Goal: Information Seeking & Learning: Learn about a topic

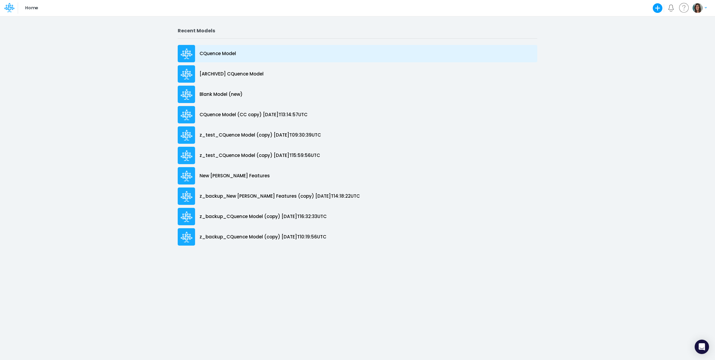
click at [248, 53] on div "CQuence Model" at bounding box center [358, 53] width 360 height 17
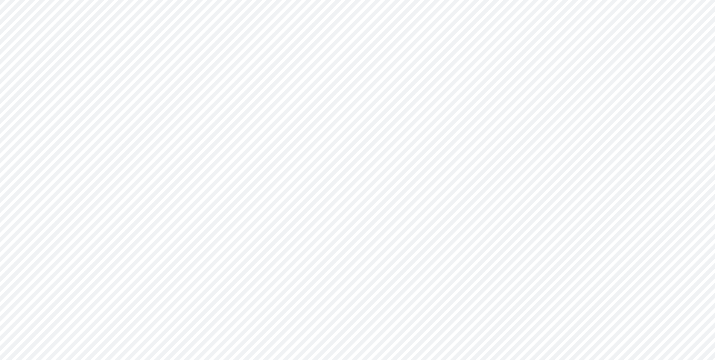
type input "Consolidated All by Month"
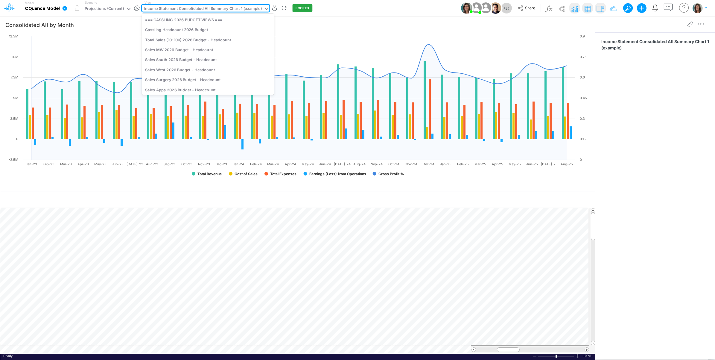
click at [215, 9] on div "Income Statement Consolidated All Summary Chart 1 (example)" at bounding box center [203, 9] width 118 height 7
type input "live"
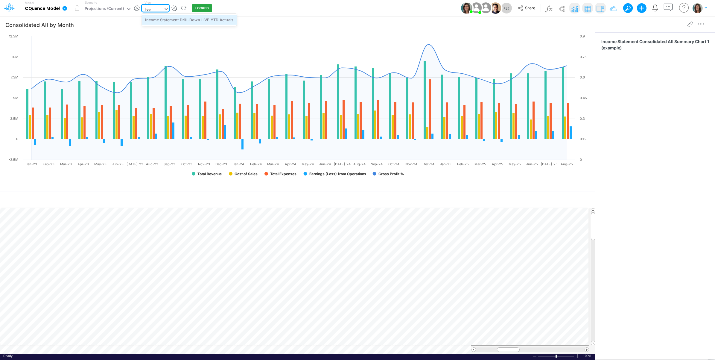
click at [210, 22] on div "Income Statement Drill-Down LIVE YTD Actuals" at bounding box center [189, 20] width 95 height 10
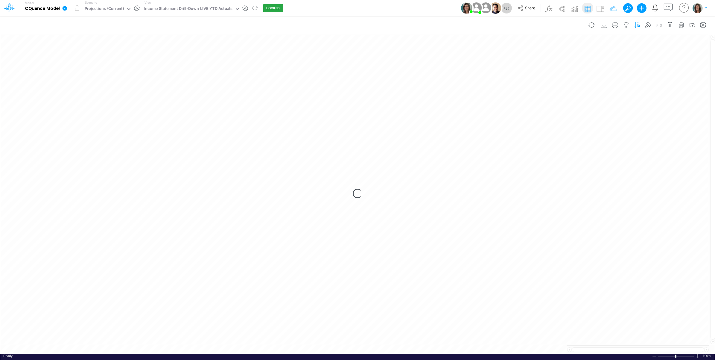
click at [637, 26] on icon "button" at bounding box center [637, 25] width 9 height 6
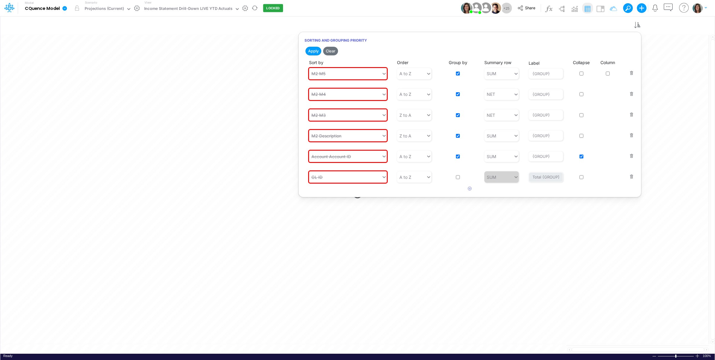
drag, startPoint x: 424, startPoint y: 7, endPoint x: 445, endPoint y: 7, distance: 21.0
click at [425, 7] on div "Model CQuence Model Edit model settings Duplicate Import QuickBooks QuickBooks …" at bounding box center [358, 8] width 644 height 16
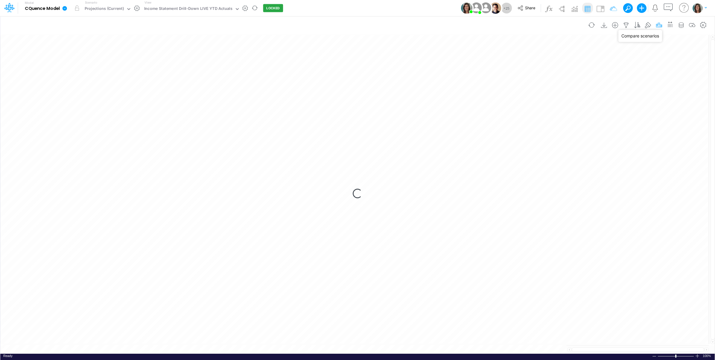
click at [660, 25] on icon "button" at bounding box center [659, 25] width 9 height 6
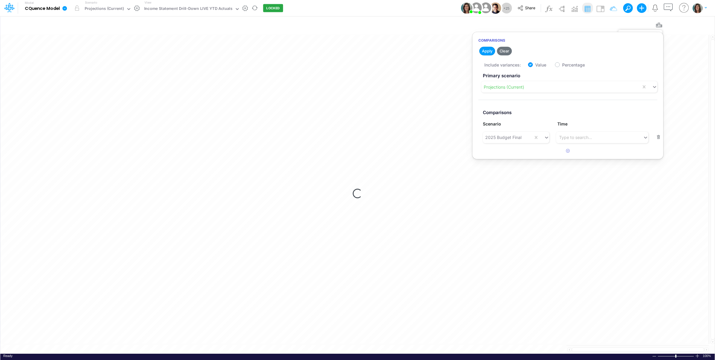
drag, startPoint x: 658, startPoint y: 25, endPoint x: 382, endPoint y: 10, distance: 276.7
click at [658, 26] on icon "button" at bounding box center [659, 25] width 9 height 6
click at [439, 4] on div "Model CQuence Model Edit model settings Duplicate Import QuickBooks QuickBooks …" at bounding box center [358, 8] width 644 height 16
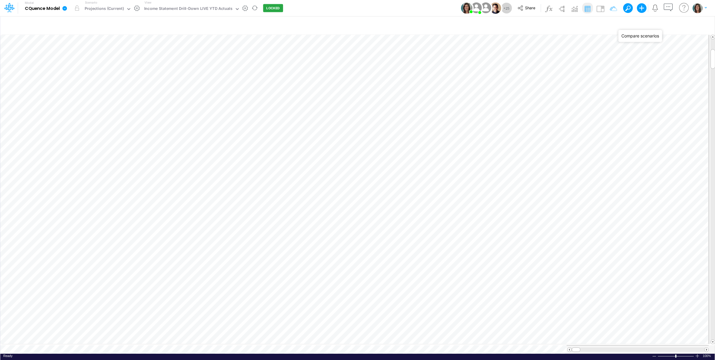
click at [382, 10] on div "Model CQuence Model Edit model settings Duplicate Import QuickBooks QuickBooks …" at bounding box center [358, 8] width 644 height 16
click at [681, 25] on icon "button" at bounding box center [681, 25] width 9 height 6
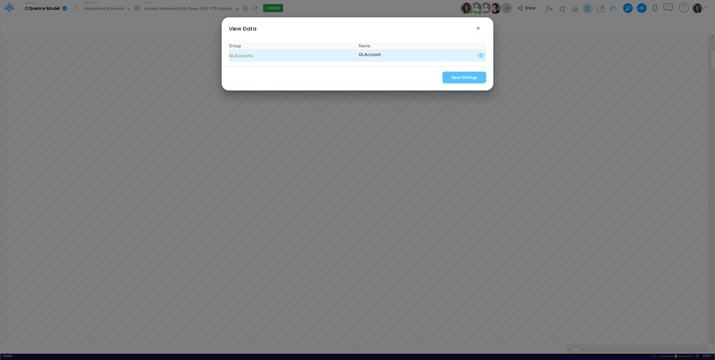
click at [477, 54] on icon "button" at bounding box center [481, 56] width 9 height 8
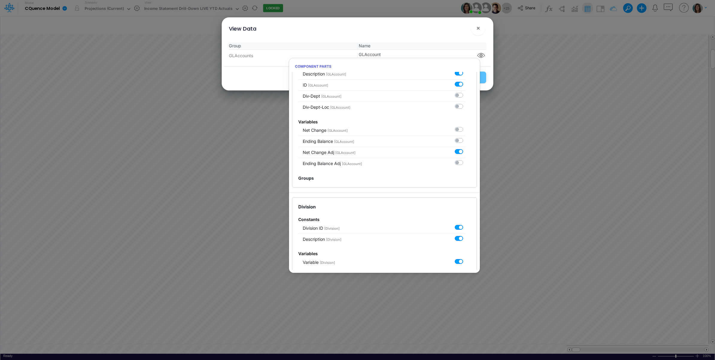
scroll to position [100, 0]
click at [481, 31] on button "×" at bounding box center [478, 28] width 14 height 14
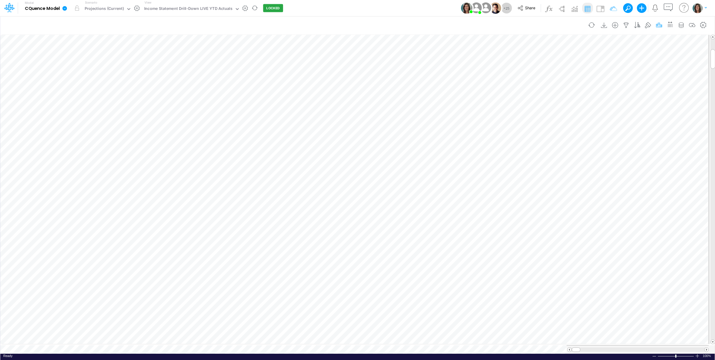
click at [660, 23] on icon "button" at bounding box center [659, 25] width 9 height 6
click at [413, 7] on div "Model CQuence Model Edit model settings Duplicate Import QuickBooks QuickBooks …" at bounding box center [358, 8] width 644 height 16
click at [117, 8] on div "Projections (Current)" at bounding box center [104, 9] width 39 height 7
click at [108, 39] on div "Live Actuals" at bounding box center [111, 39] width 18 height 4
click at [79, 8] on button "button" at bounding box center [77, 8] width 11 height 11
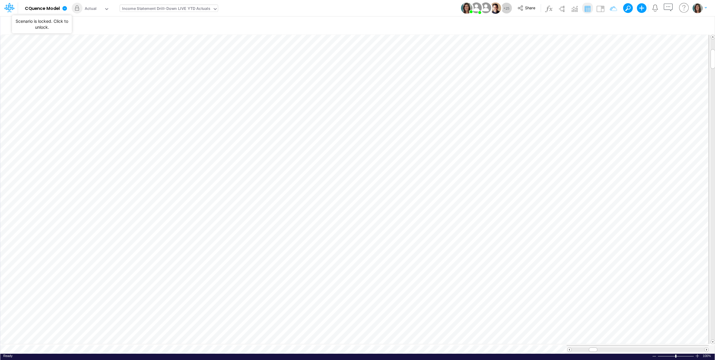
click at [175, 8] on div "Income Statement Drill-Down LIVE YTD Actuals" at bounding box center [166, 9] width 88 height 7
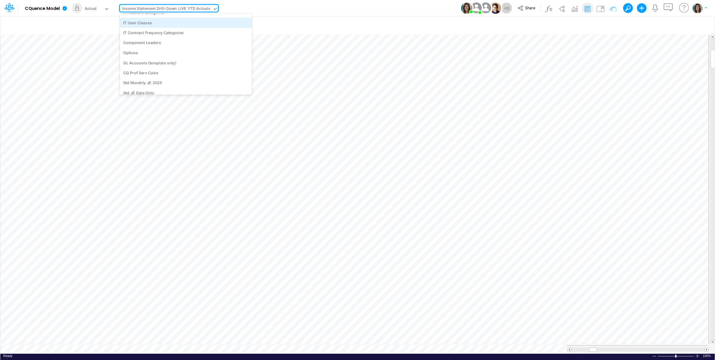
scroll to position [1679, 0]
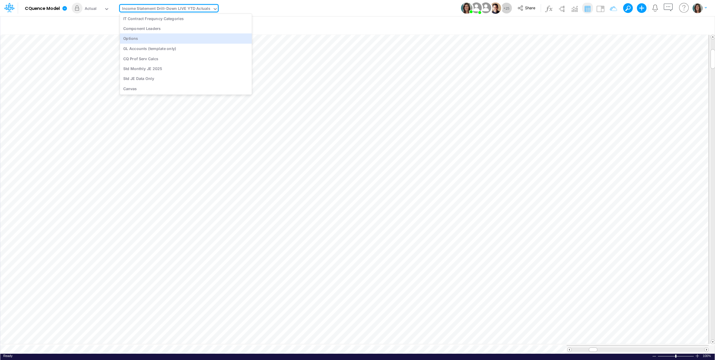
click at [327, 9] on div "Model CQuence Model Edit model settings Duplicate Import QuickBooks QuickBooks …" at bounding box center [358, 8] width 644 height 16
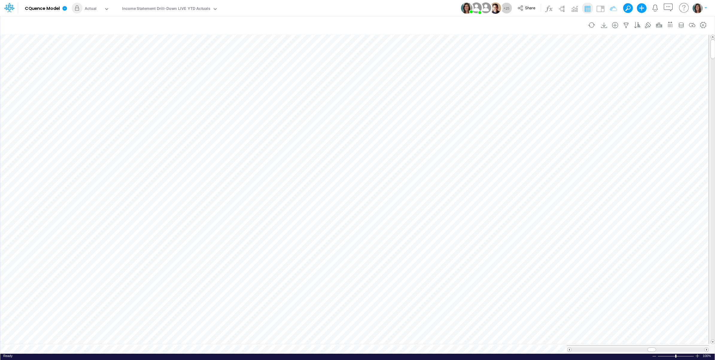
scroll to position [0, 0]
click at [336, 74] on icon "button" at bounding box center [335, 74] width 9 height 6
click at [600, 6] on img at bounding box center [601, 9] width 10 height 10
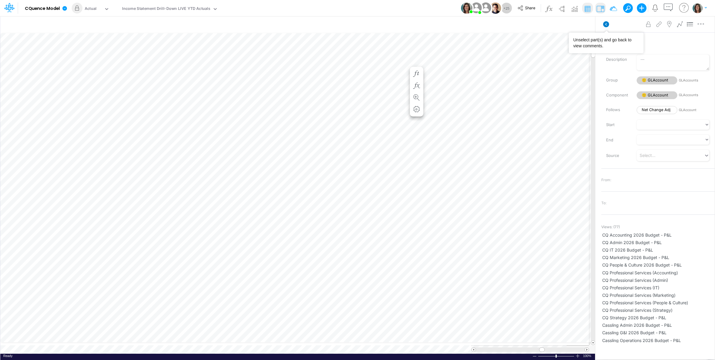
click at [606, 23] on icon at bounding box center [606, 24] width 6 height 6
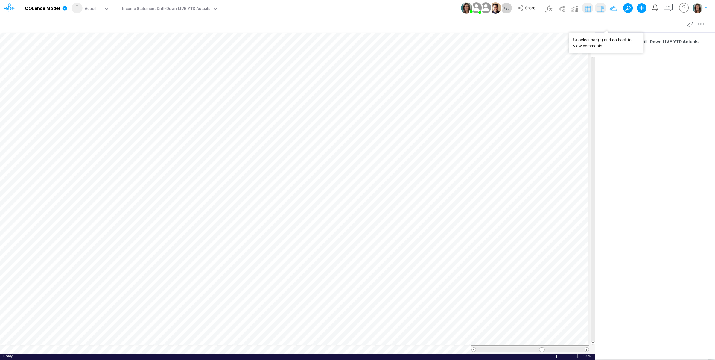
click at [600, 7] on img at bounding box center [601, 9] width 10 height 10
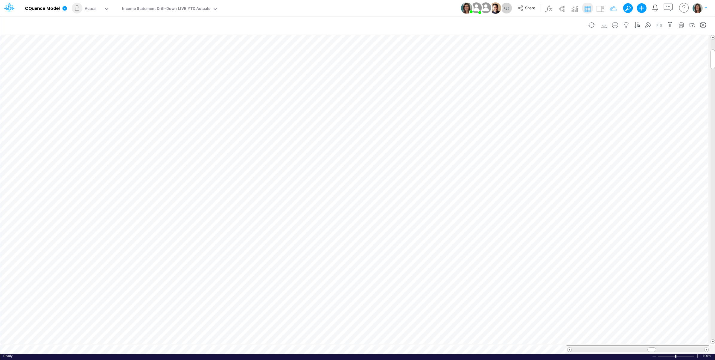
scroll to position [0, 0]
click at [165, 5] on div "Income Statement Drill-Down LIVE YTD Actuals" at bounding box center [166, 9] width 93 height 9
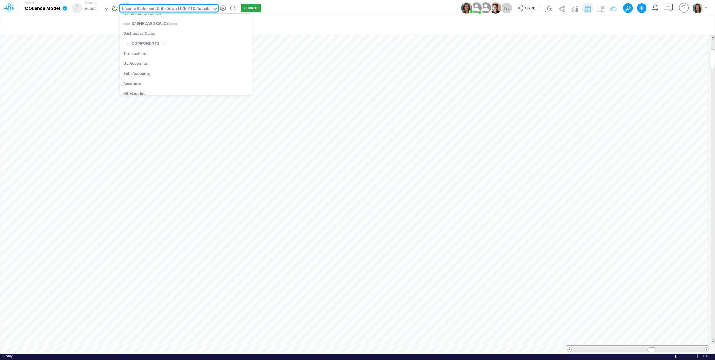
scroll to position [1546, 0]
click at [204, 7] on div "Income Statement Drill-Down LIVE YTD Actuals" at bounding box center [166, 9] width 88 height 7
type input "ebit"
click at [183, 22] on div "EBITDA" at bounding box center [160, 20] width 81 height 10
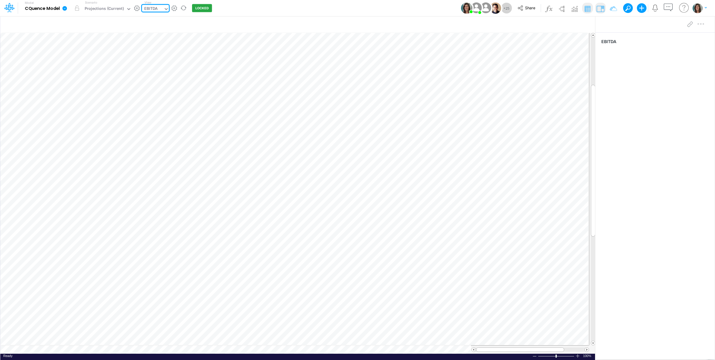
click at [130, 348] on table at bounding box center [298, 193] width 596 height 321
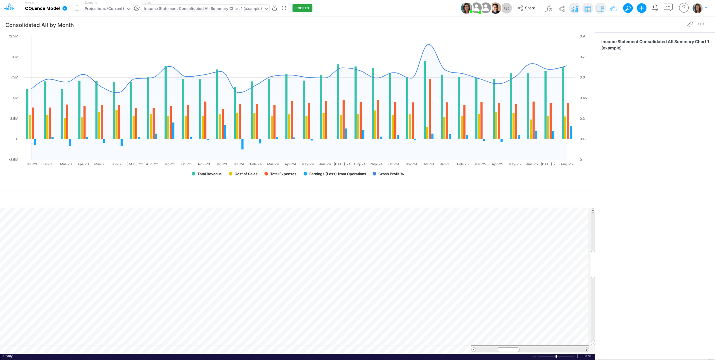
click at [576, 4] on img at bounding box center [575, 9] width 10 height 10
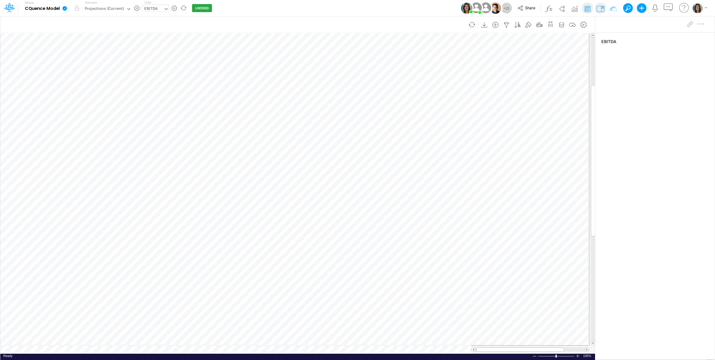
click at [140, 350] on table at bounding box center [298, 193] width 596 height 321
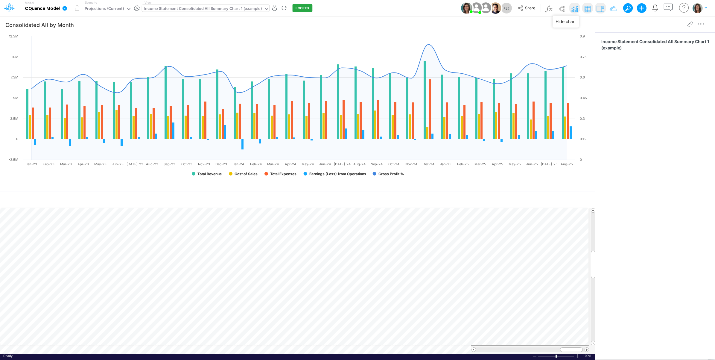
drag, startPoint x: 576, startPoint y: 7, endPoint x: 564, endPoint y: 13, distance: 13.4
click at [575, 7] on img at bounding box center [575, 9] width 10 height 10
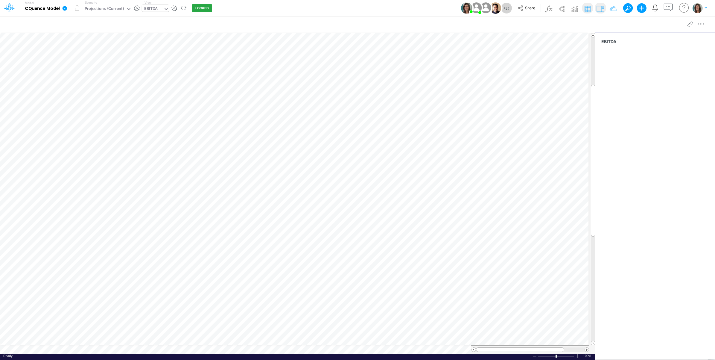
click at [119, 346] on table at bounding box center [298, 193] width 596 height 321
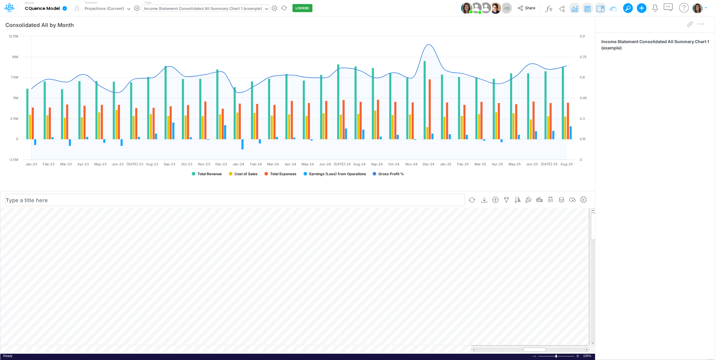
click at [268, 350] on td at bounding box center [294, 349] width 589 height 8
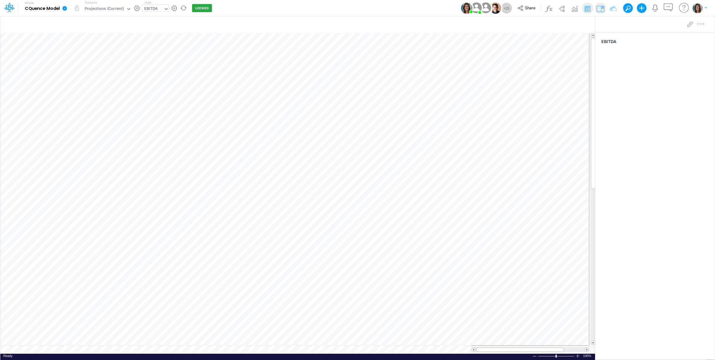
click at [130, 349] on table at bounding box center [298, 193] width 596 height 321
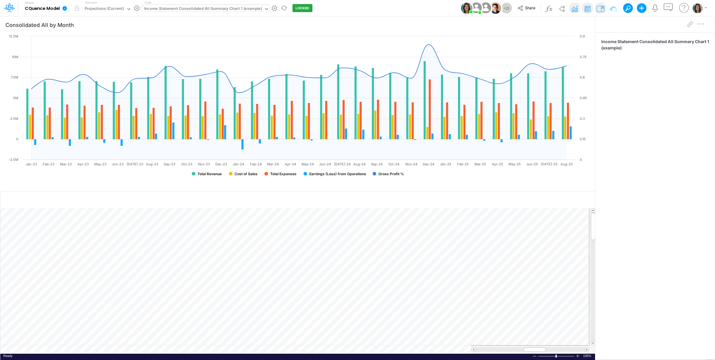
click at [270, 351] on td at bounding box center [294, 349] width 589 height 8
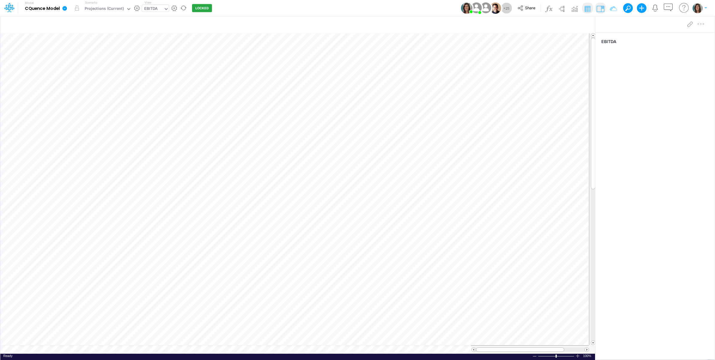
click at [135, 349] on table at bounding box center [298, 193] width 596 height 321
type input "Consolidated All by Month"
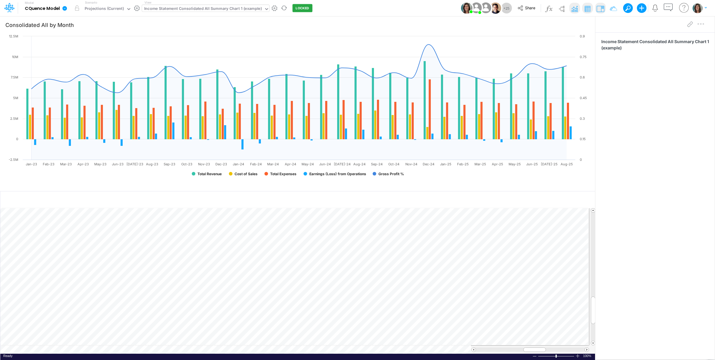
click at [267, 350] on td at bounding box center [294, 349] width 589 height 8
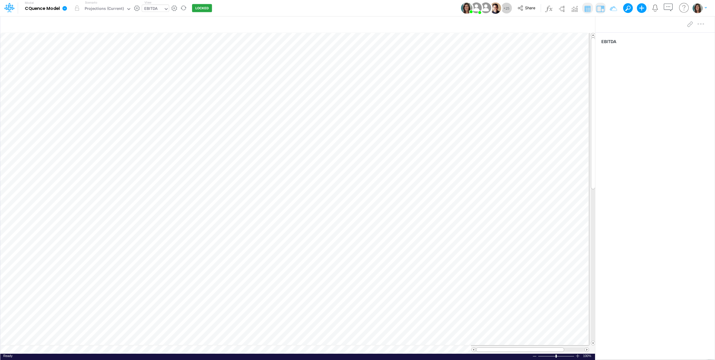
click at [324, 5] on div "Model CQuence Model Edit model settings Duplicate Import QuickBooks QuickBooks …" at bounding box center [358, 8] width 644 height 16
click at [9, 8] on icon at bounding box center [9, 7] width 10 height 10
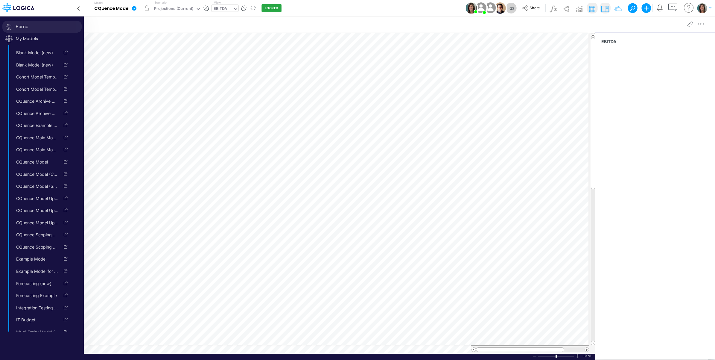
click at [16, 25] on span "Home" at bounding box center [41, 27] width 79 height 12
